Goal: Task Accomplishment & Management: Complete application form

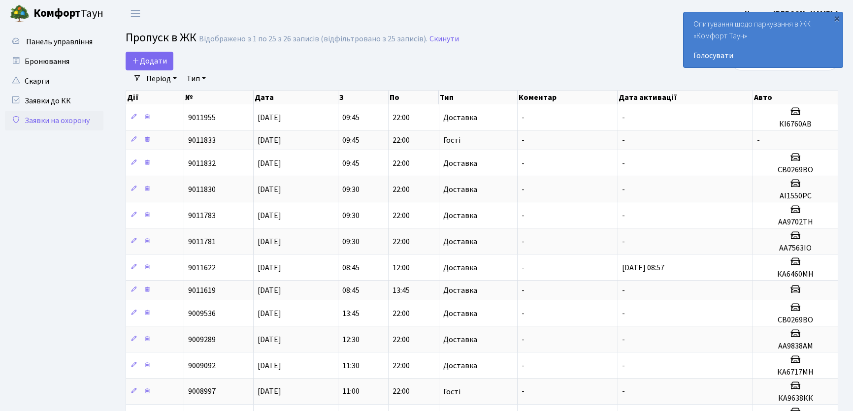
select select "25"
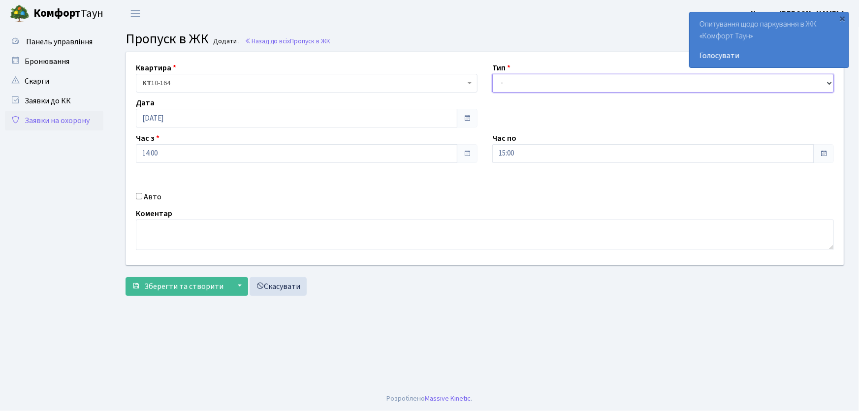
drag, startPoint x: 503, startPoint y: 84, endPoint x: 507, endPoint y: 91, distance: 8.6
click at [503, 85] on select "- Доставка Таксі Гості Сервіс" at bounding box center [663, 83] width 342 height 19
select select "1"
click at [492, 74] on select "- Доставка Таксі Гості Сервіс" at bounding box center [663, 83] width 342 height 19
drag, startPoint x: 528, startPoint y: 154, endPoint x: 489, endPoint y: 153, distance: 39.9
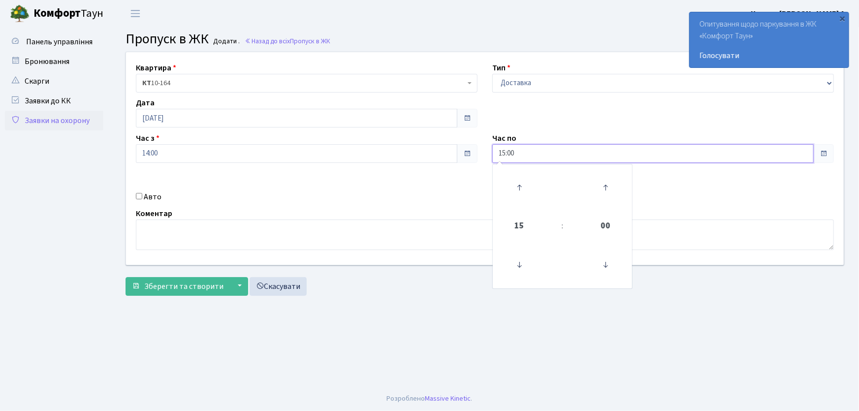
click at [489, 153] on div "Час по 15:00 15 : 00 00 01 02 03 04 05 06 07 08 09 10 11 12 13 14 15 16 17 18 1…" at bounding box center [663, 147] width 357 height 31
type input "22:00"
click at [141, 197] on input "Авто" at bounding box center [139, 196] width 6 height 6
checkbox input "true"
type input "а"
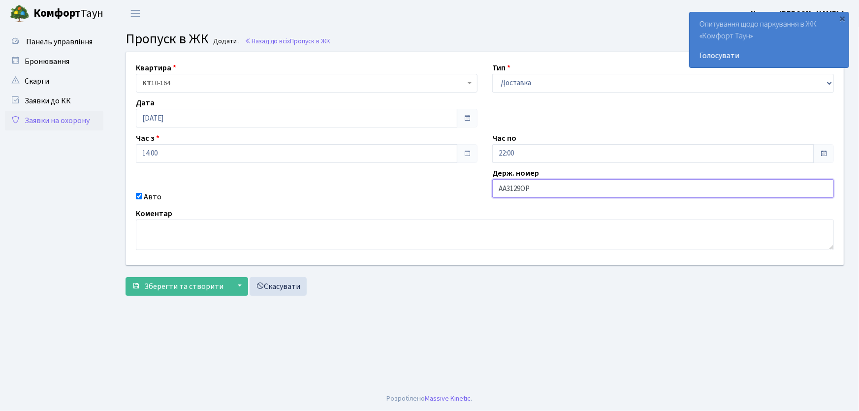
type input "АА3129ОР"
click at [126, 277] on button "Зберегти та створити" at bounding box center [178, 286] width 104 height 19
drag, startPoint x: 507, startPoint y: 81, endPoint x: 510, endPoint y: 91, distance: 10.3
click at [507, 83] on select "- Доставка Таксі Гості Сервіс" at bounding box center [663, 83] width 342 height 19
select select "1"
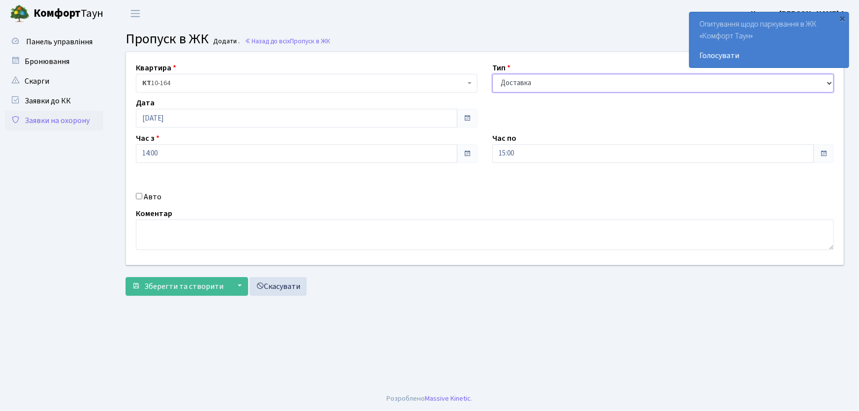
click at [492, 74] on select "- Доставка Таксі Гості Сервіс" at bounding box center [663, 83] width 342 height 19
drag, startPoint x: 515, startPoint y: 153, endPoint x: 477, endPoint y: 150, distance: 37.5
click at [478, 150] on div "Квартира <b>КТ</b>&nbsp;&nbsp;&nbsp;&nbsp;10-164 КТ 10-164 Тип - Доставка Таксі…" at bounding box center [485, 158] width 733 height 213
type input "22:00"
click at [138, 196] on input "Авто" at bounding box center [139, 196] width 6 height 6
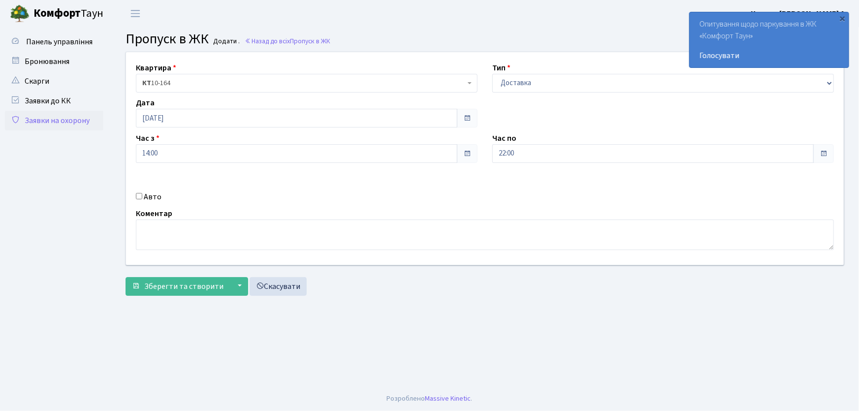
checkbox input "true"
type input "ф"
type input "Ф"
type input "АА3426YD"
click at [126, 277] on button "Зберегти та створити" at bounding box center [178, 286] width 104 height 19
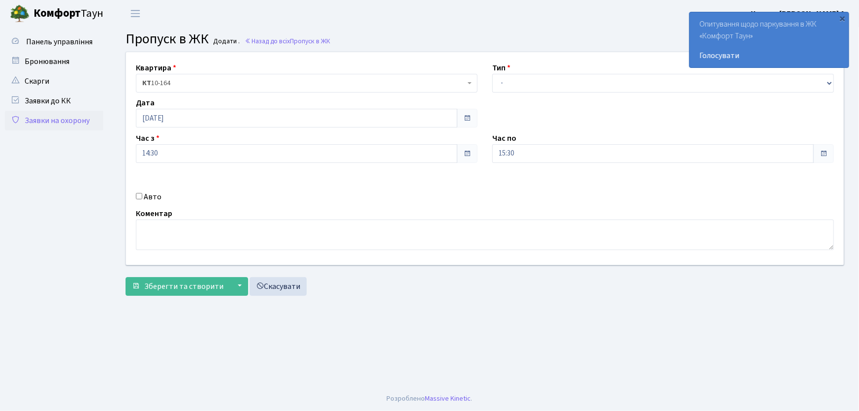
click at [67, 122] on link "Заявки на охорону" at bounding box center [54, 121] width 98 height 20
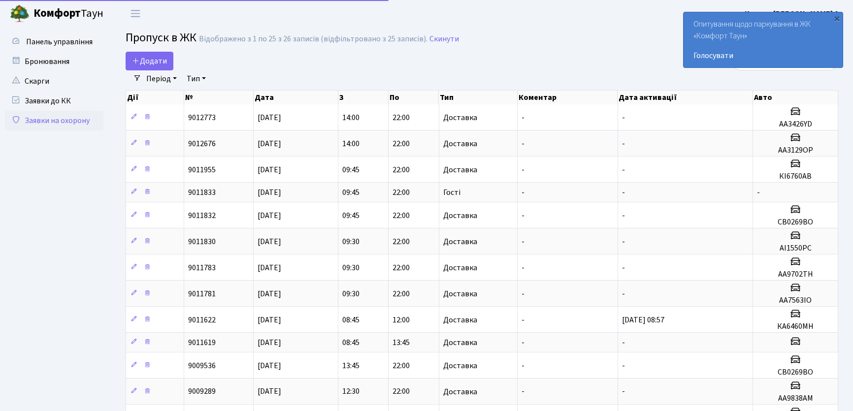
select select "25"
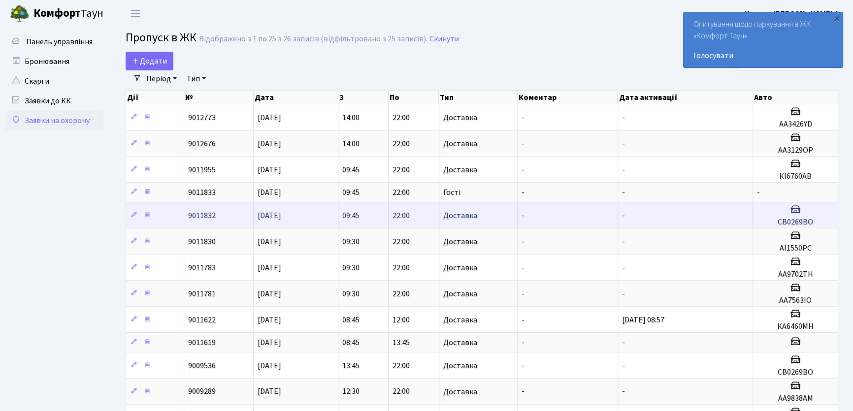
click at [674, 215] on td "-" at bounding box center [685, 215] width 135 height 26
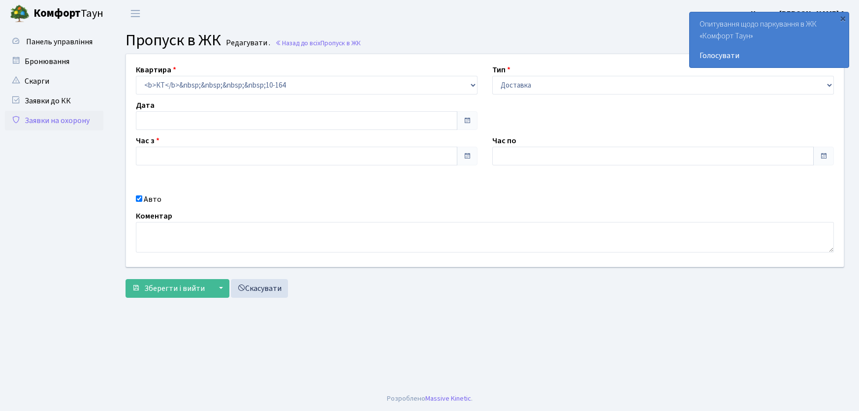
type input "[DATE]"
type input "09:45"
type input "22:00"
checkbox input "true"
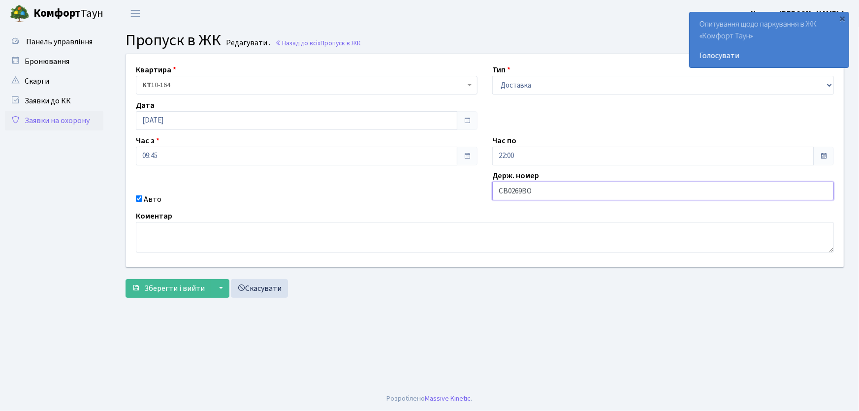
drag, startPoint x: 547, startPoint y: 191, endPoint x: 510, endPoint y: 187, distance: 37.1
click at [510, 187] on input "СВ0269ВО" at bounding box center [663, 191] width 342 height 19
click at [510, 187] on input "СВ08391" at bounding box center [663, 191] width 342 height 19
click at [523, 190] on input "СВ8391" at bounding box center [663, 191] width 342 height 19
type input "СВ8391ВІ"
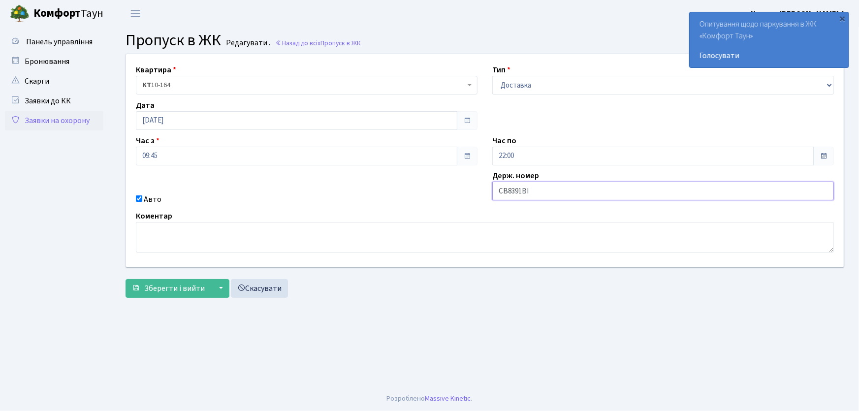
click at [126, 279] on button "Зберегти і вийти" at bounding box center [169, 288] width 86 height 19
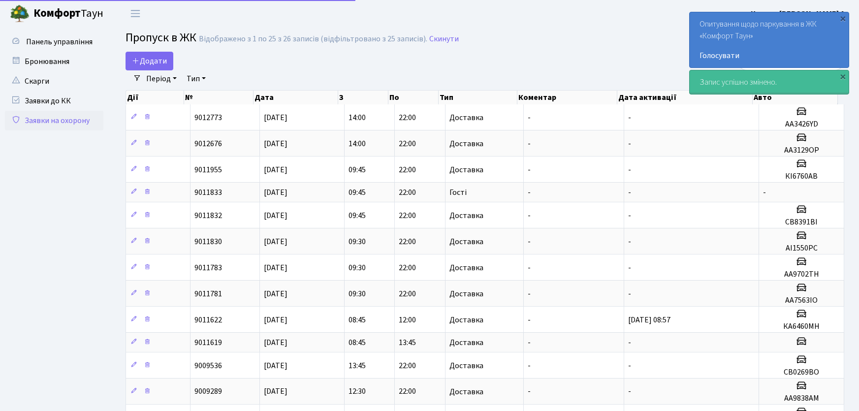
select select "25"
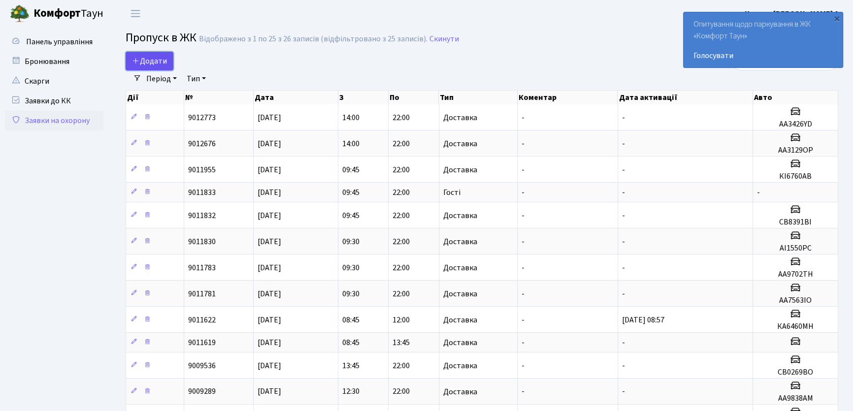
click at [144, 63] on span "Додати" at bounding box center [149, 61] width 35 height 11
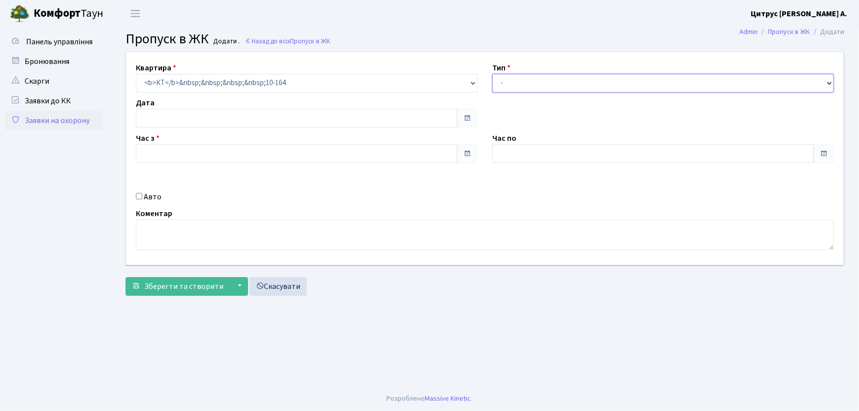
click at [556, 84] on select "- Доставка Таксі Гості Сервіс" at bounding box center [663, 83] width 342 height 19
type input "[DATE]"
type input "15:00"
type input "16:15"
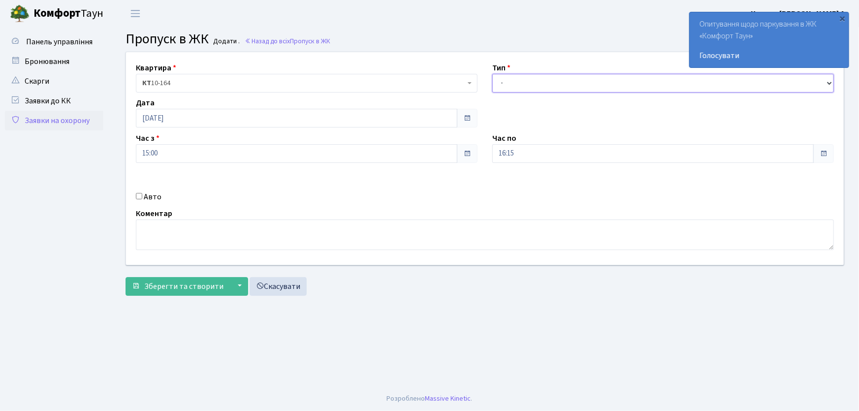
select select "1"
click at [492, 74] on select "- Доставка Таксі Гості Сервіс" at bounding box center [663, 83] width 342 height 19
drag, startPoint x: 518, startPoint y: 152, endPoint x: 486, endPoint y: 153, distance: 32.0
click at [486, 153] on div "Час по 16:15 16 : 15 00 01 02 03 04 05 06 07 08 09 10 11 12 13 14 15 16 17 18 1…" at bounding box center [663, 147] width 357 height 31
type input "22:00"
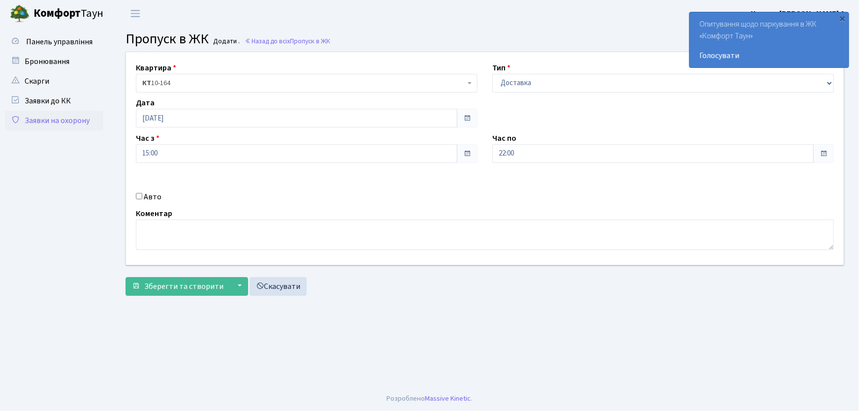
click at [143, 196] on div "Авто" at bounding box center [307, 197] width 357 height 12
click at [138, 198] on input "Авто" at bounding box center [139, 196] width 6 height 6
checkbox input "true"
type input "аа9929хк"
click at [126, 277] on button "Зберегти та створити" at bounding box center [178, 286] width 104 height 19
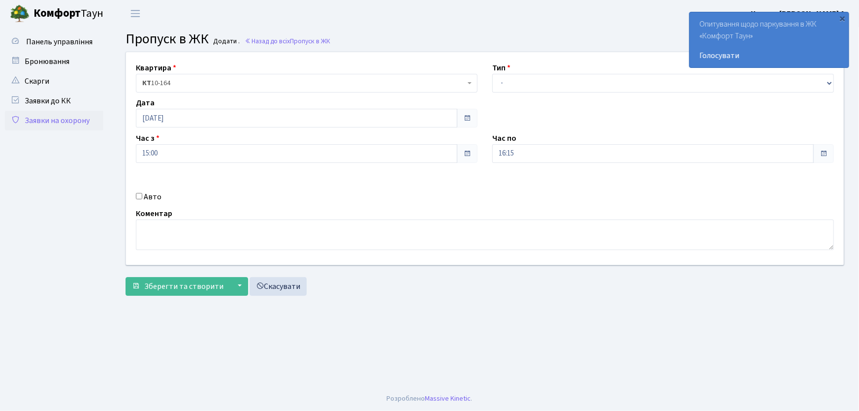
click at [75, 118] on link "Заявки на охорону" at bounding box center [54, 121] width 98 height 20
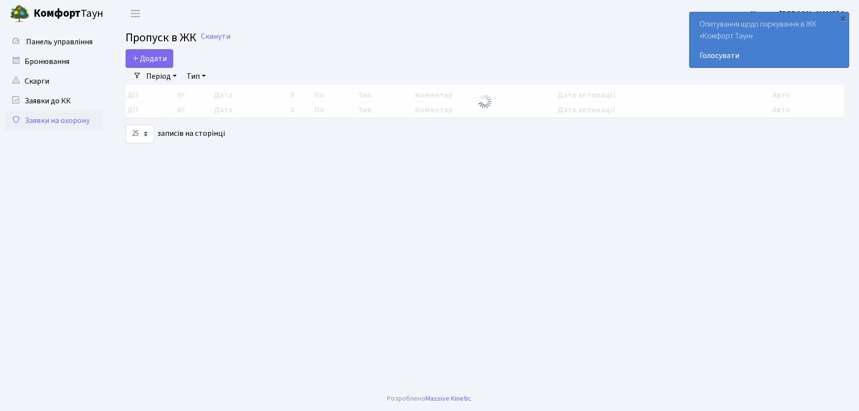
select select "25"
